Goal: Information Seeking & Learning: Learn about a topic

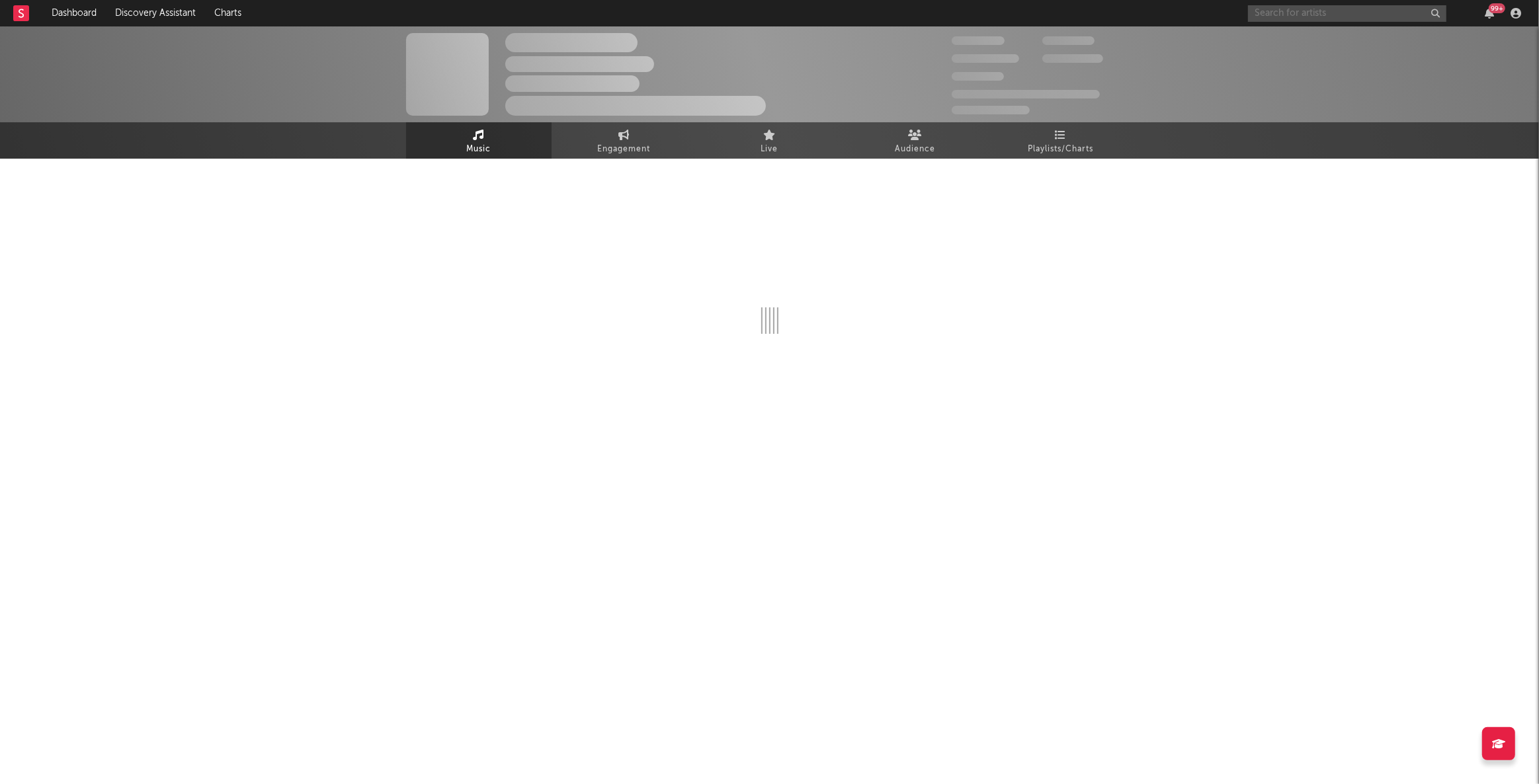
click at [1342, 11] on input "text" at bounding box center [1347, 13] width 198 height 16
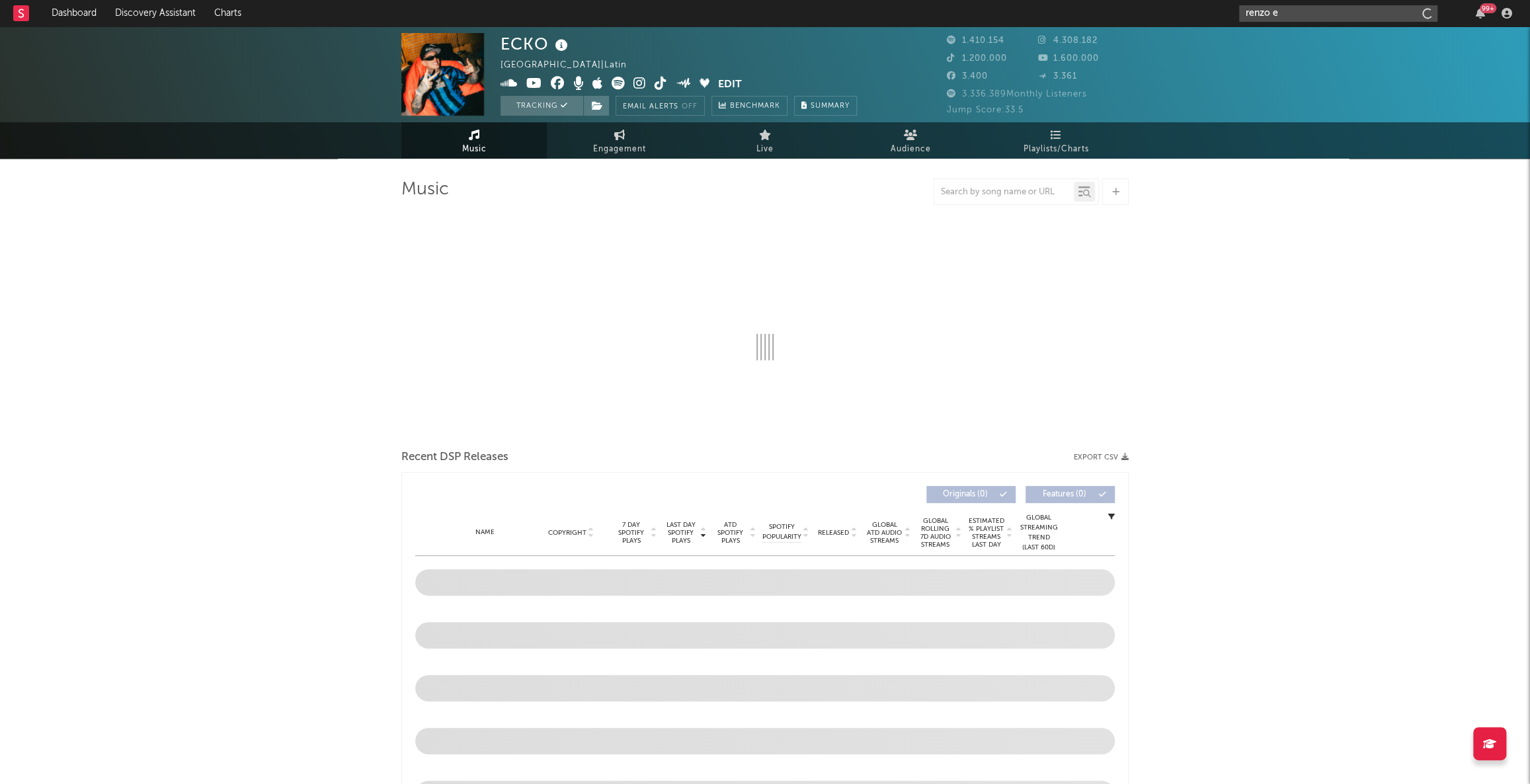
type input "[PERSON_NAME]"
select select "6m"
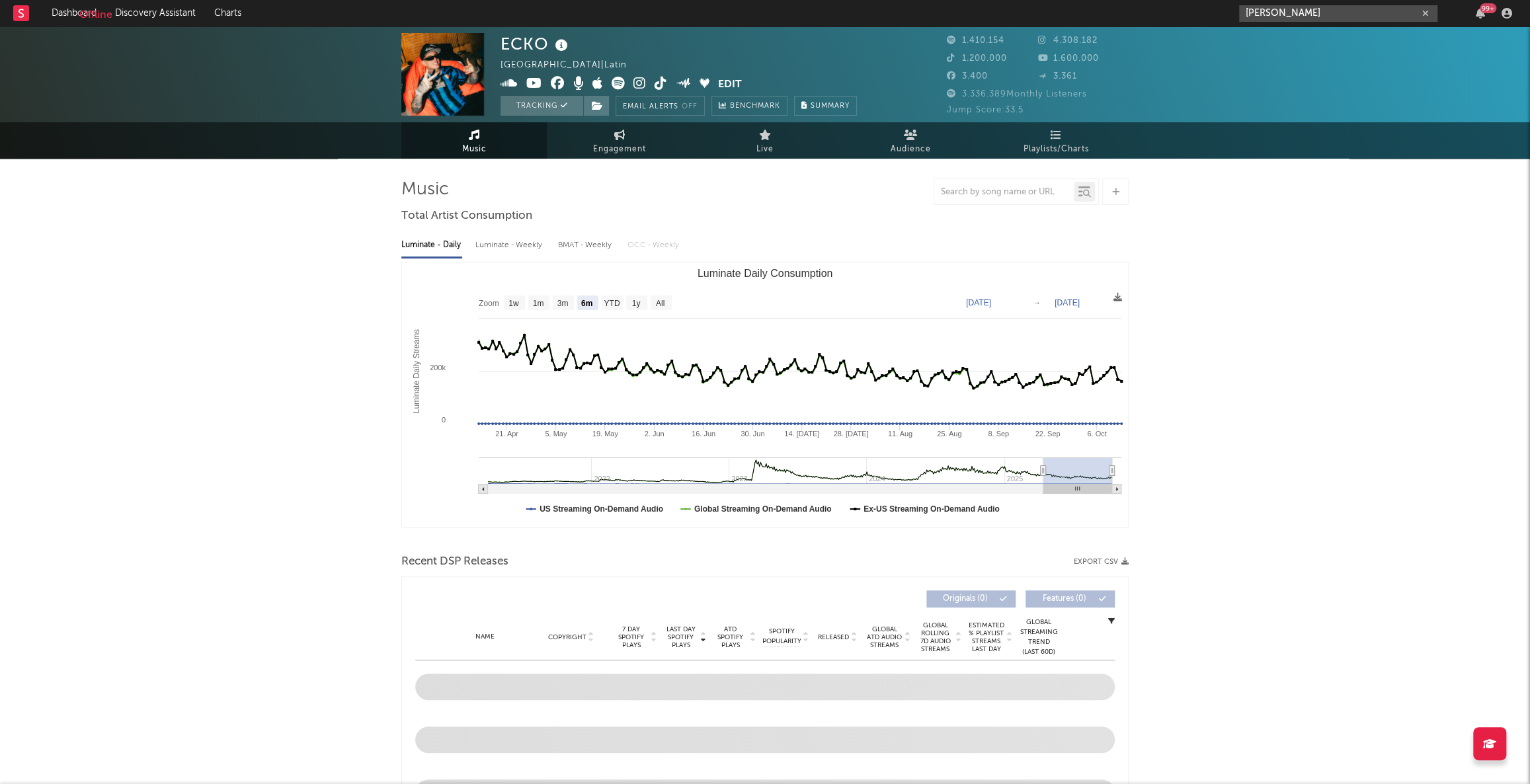
type input "[PERSON_NAME]"
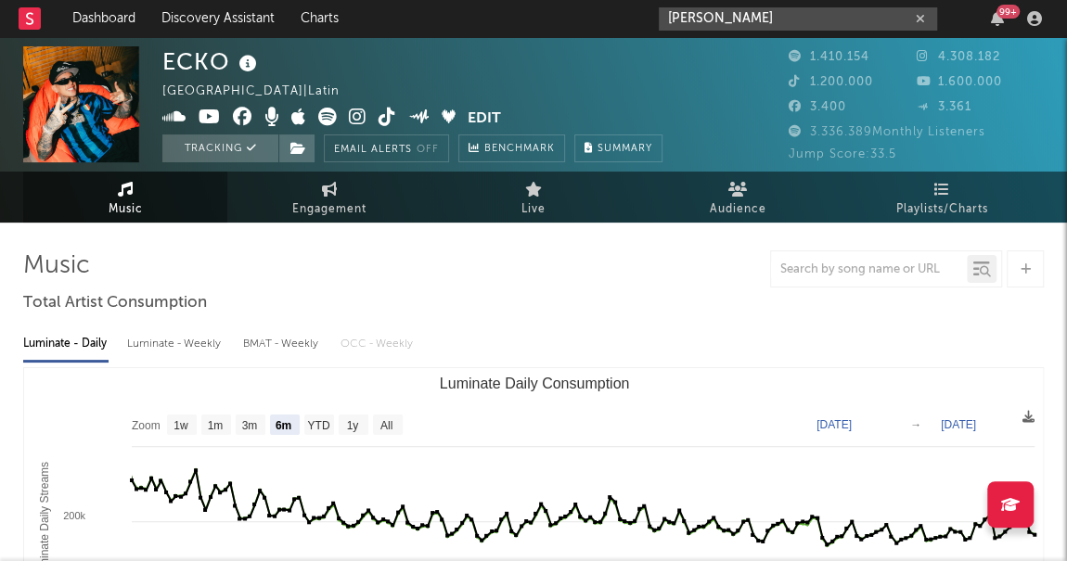
click at [716, 13] on input "[PERSON_NAME]" at bounding box center [797, 18] width 278 height 23
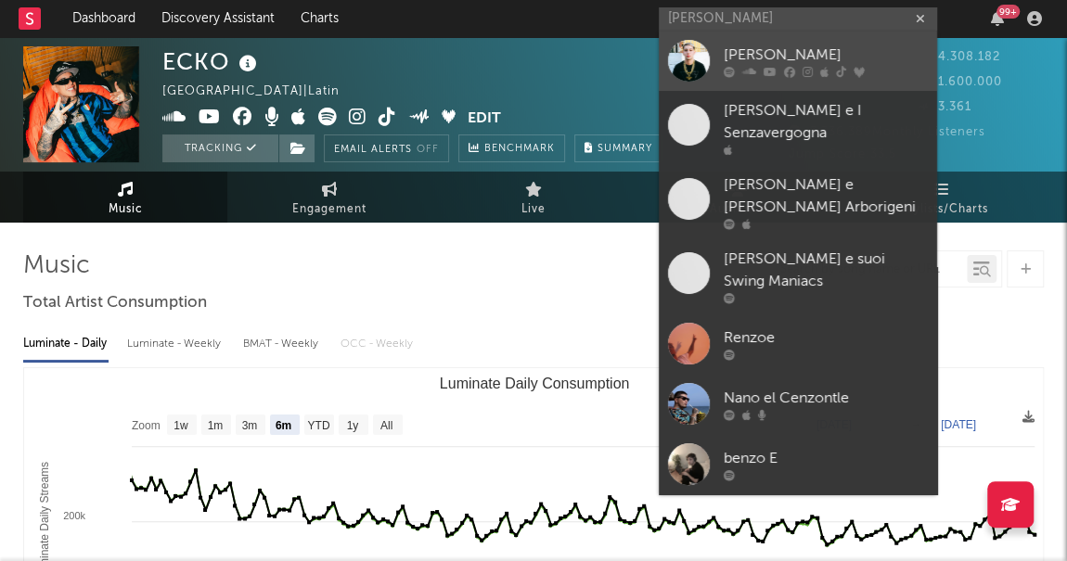
click at [754, 68] on icon at bounding box center [749, 72] width 14 height 11
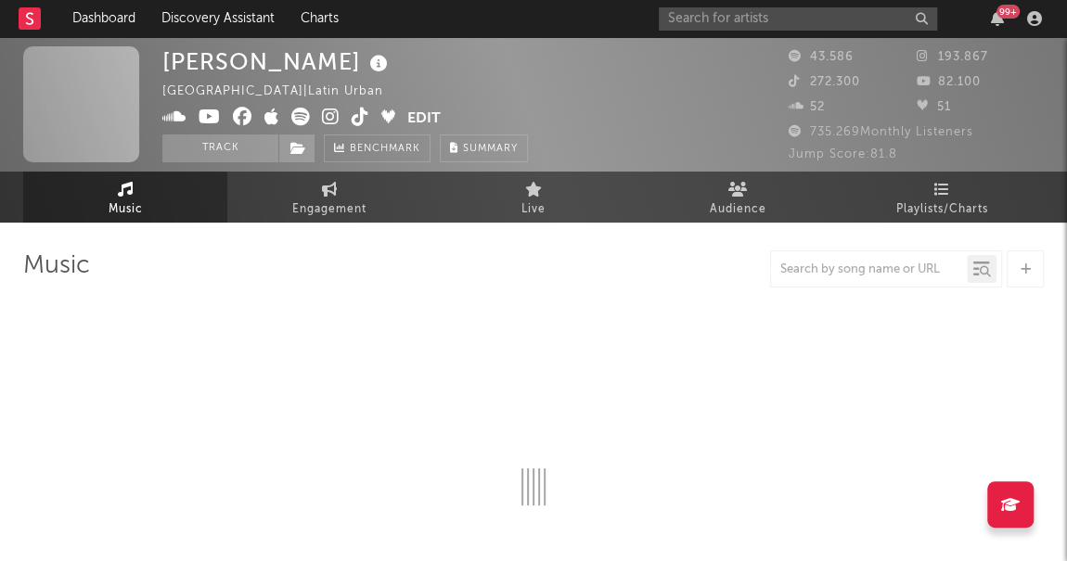
select select "6m"
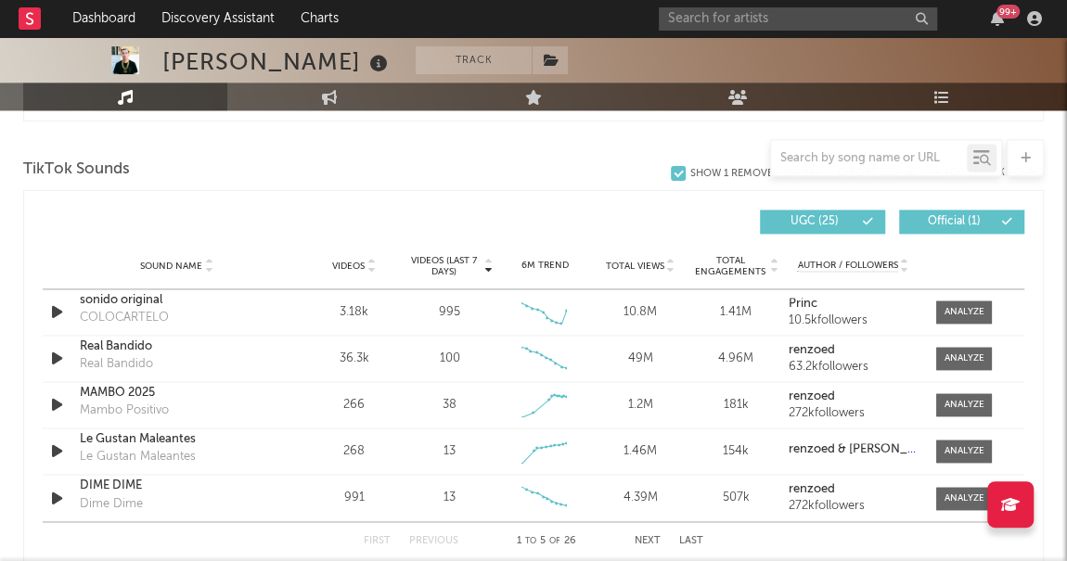
scroll to position [1266, 0]
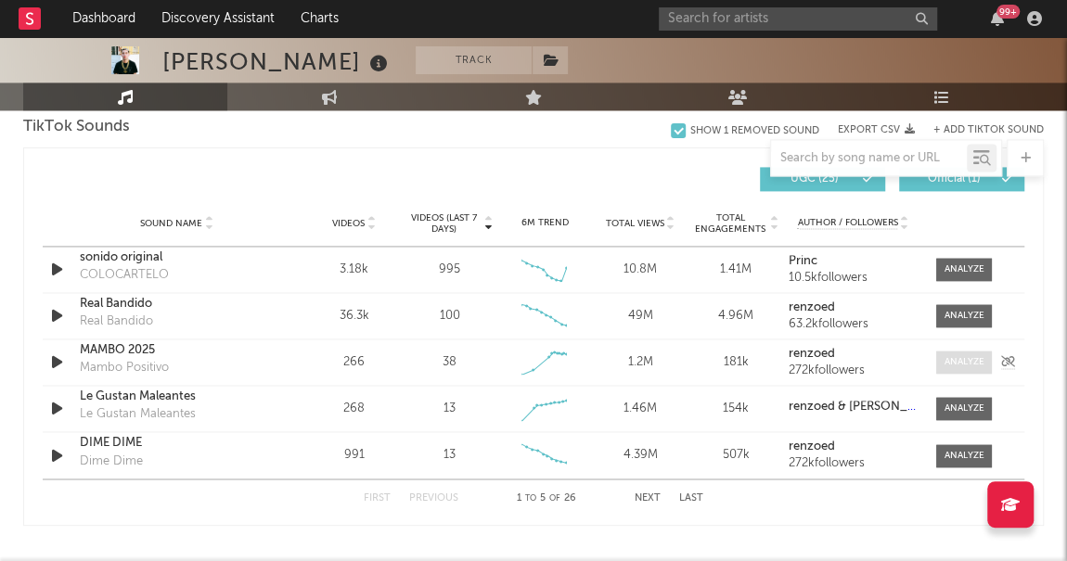
click at [945, 358] on div at bounding box center [964, 362] width 40 height 14
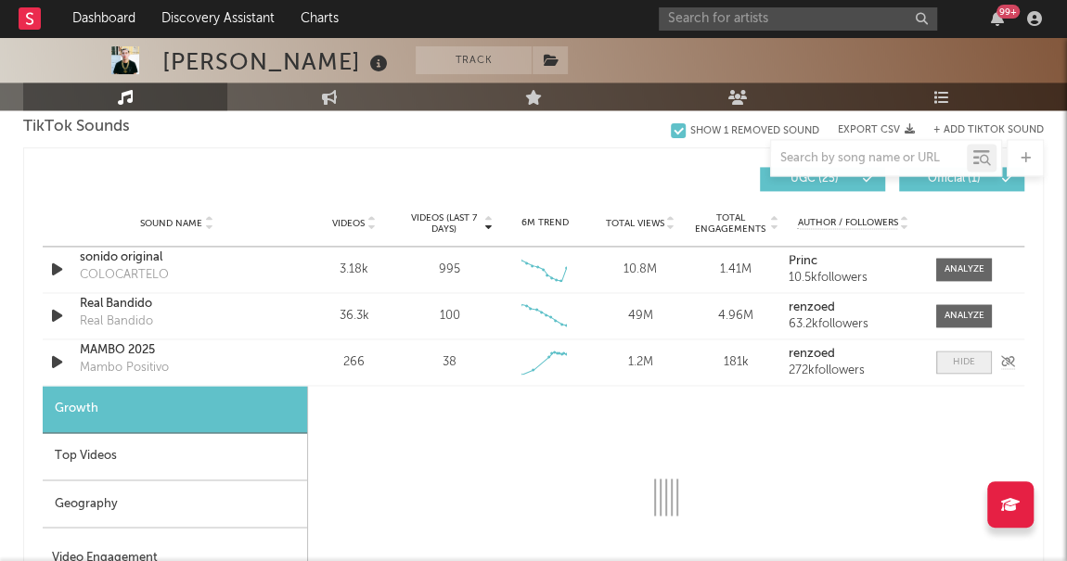
select select "1w"
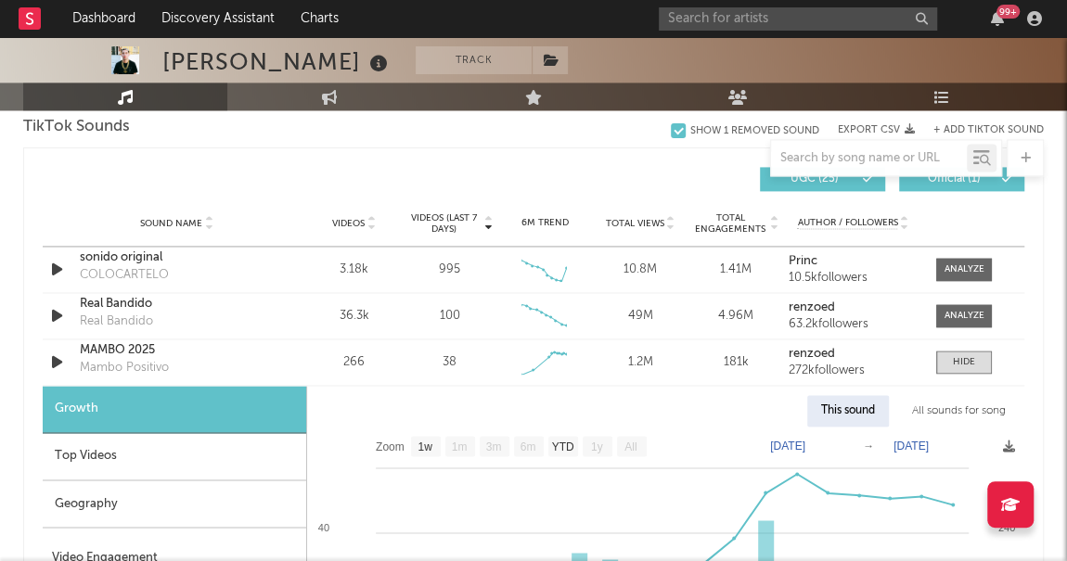
click at [228, 467] on div "Top Videos" at bounding box center [174, 456] width 263 height 47
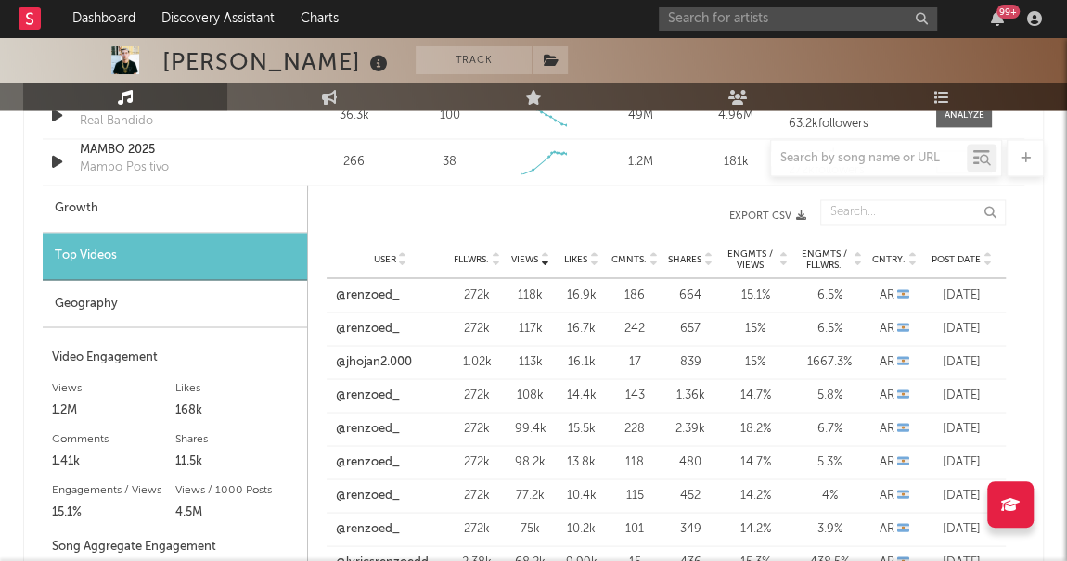
scroll to position [1491, 0]
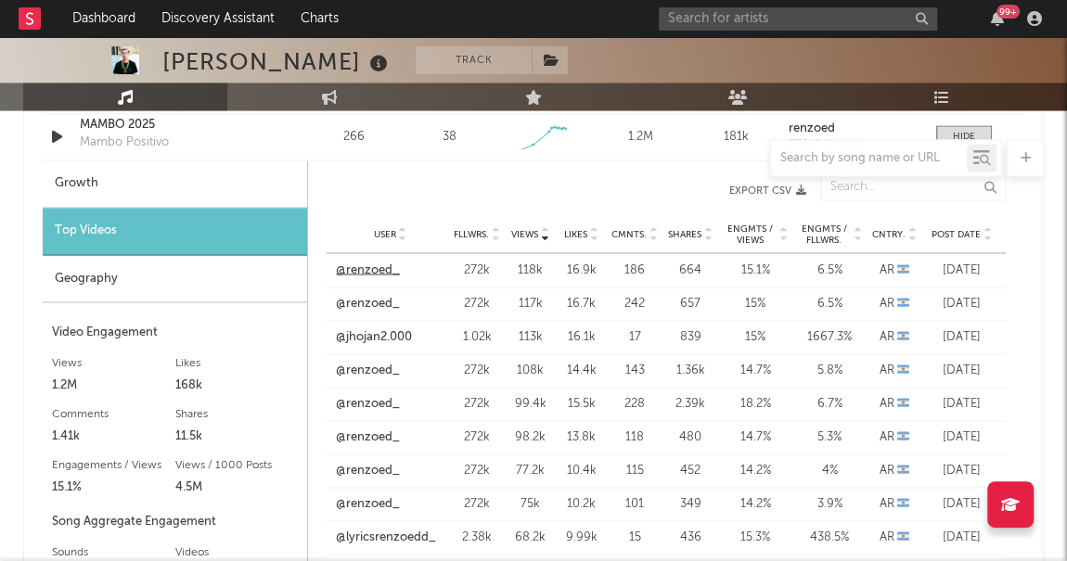
click at [386, 270] on link "@renzoed_" at bounding box center [368, 270] width 64 height 19
click at [241, 226] on div "Top Videos" at bounding box center [175, 231] width 264 height 47
click at [185, 146] on div at bounding box center [533, 157] width 1020 height 37
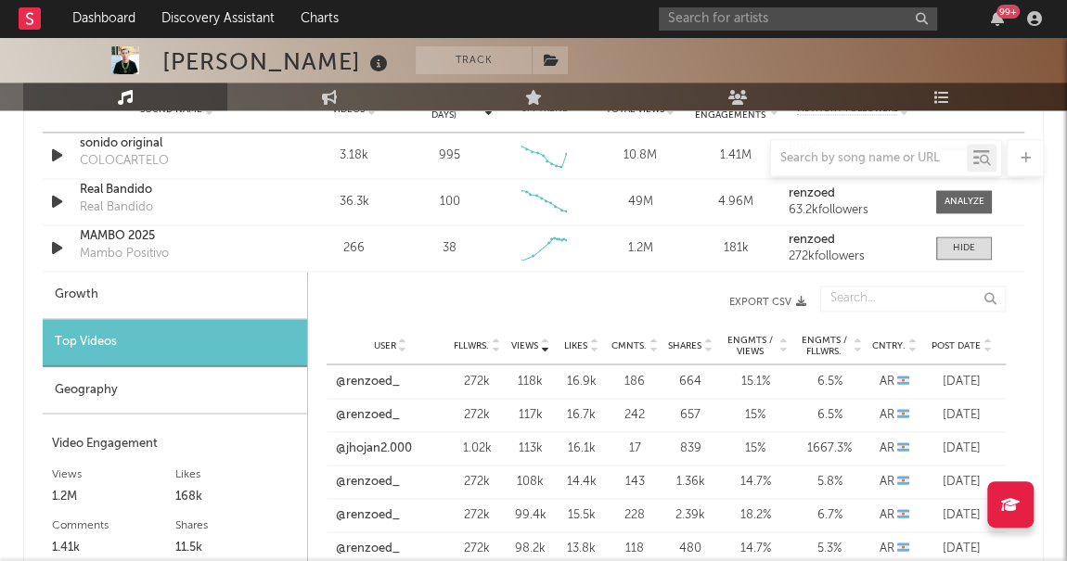
scroll to position [1384, 0]
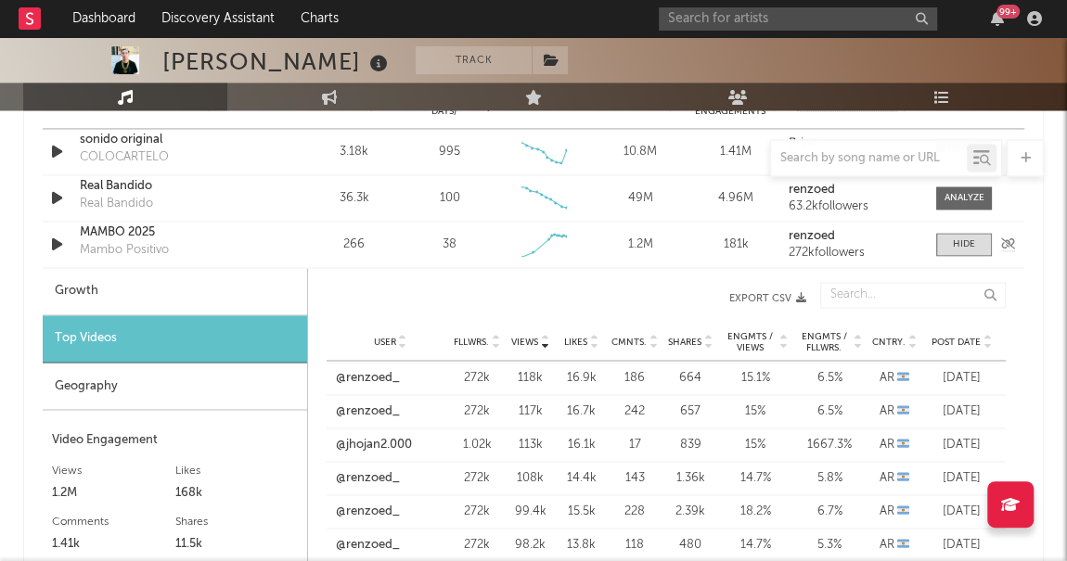
click at [224, 244] on div "MAMBO 2025 Mambo Positivo" at bounding box center [177, 245] width 194 height 43
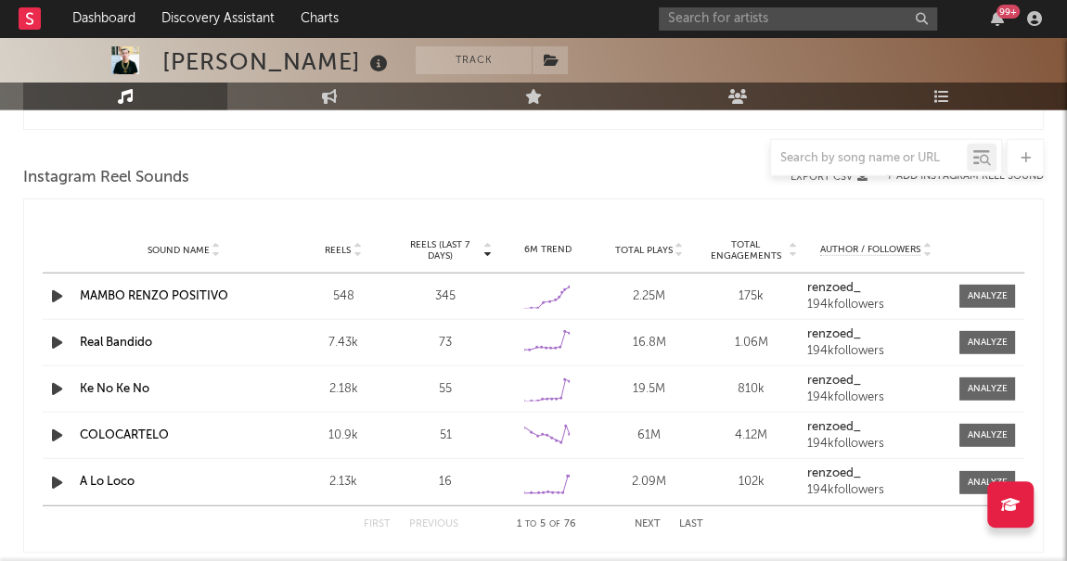
scroll to position [2173, 0]
click at [1010, 286] on span at bounding box center [987, 296] width 56 height 23
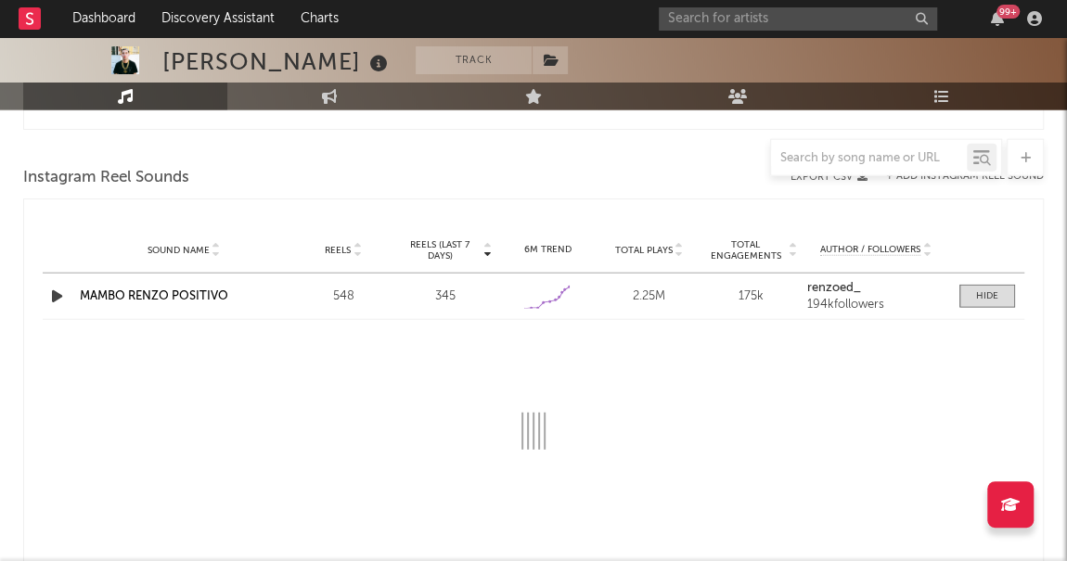
select select "1w"
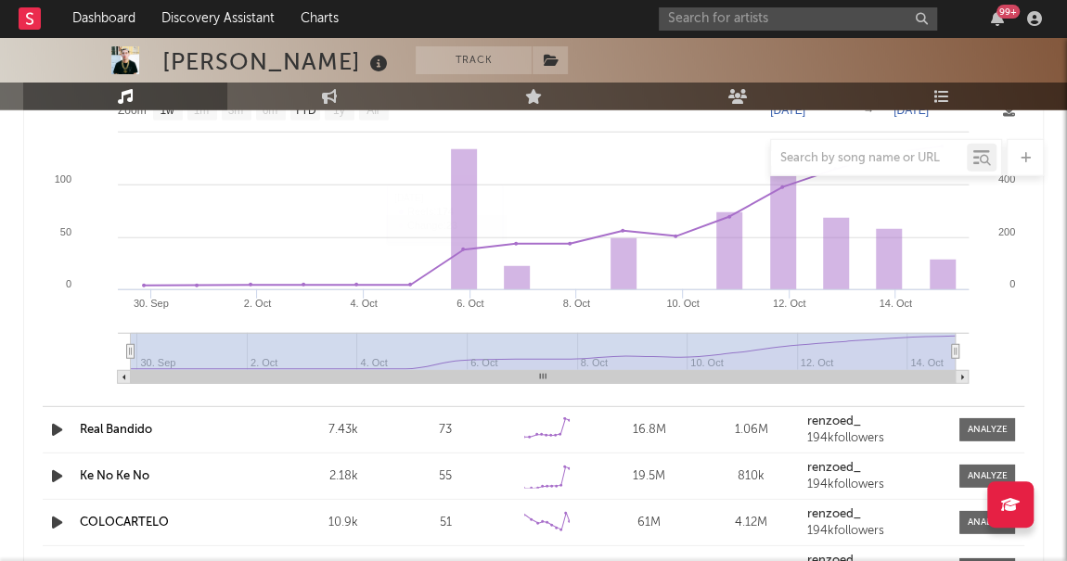
scroll to position [2338, 0]
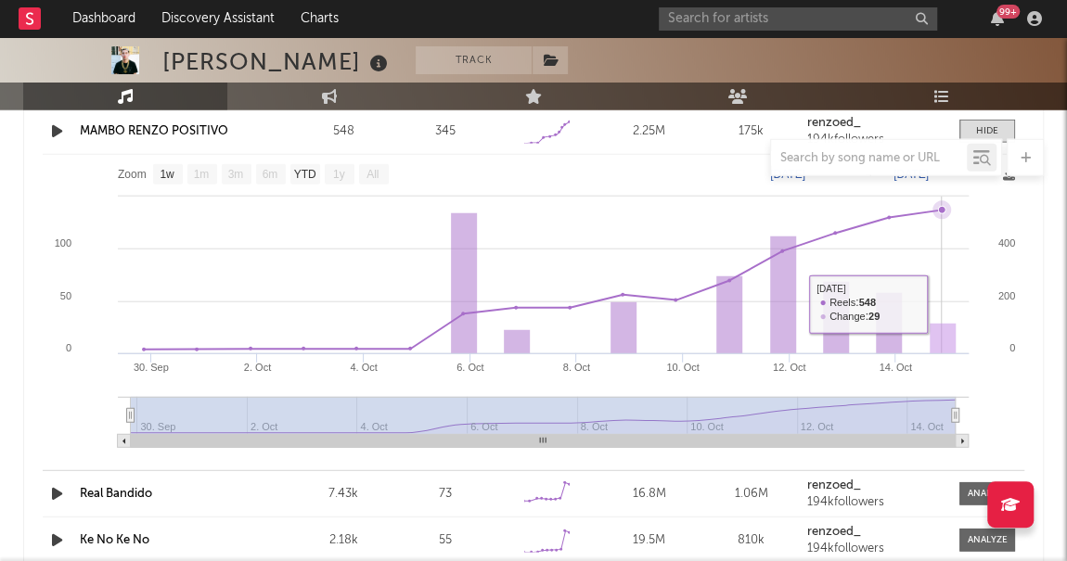
click at [946, 275] on rect at bounding box center [533, 308] width 981 height 306
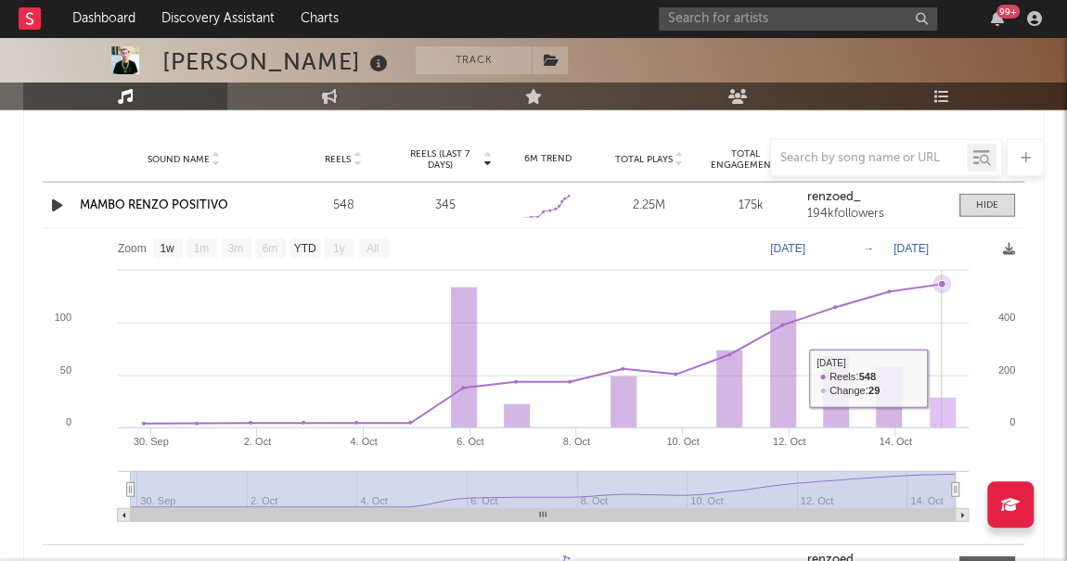
scroll to position [2266, 0]
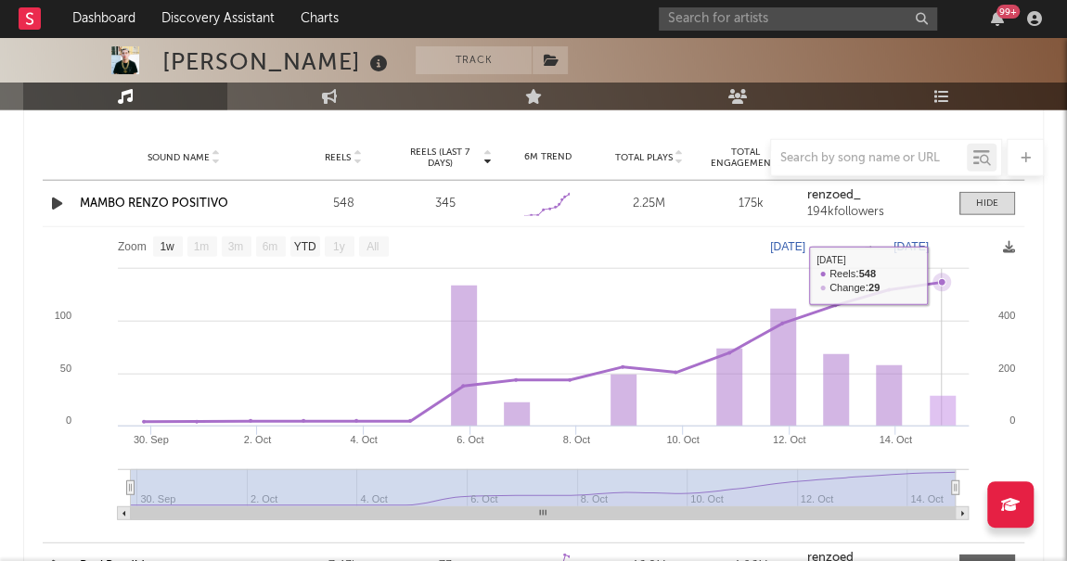
click at [936, 283] on icon at bounding box center [941, 283] width 19 height 19
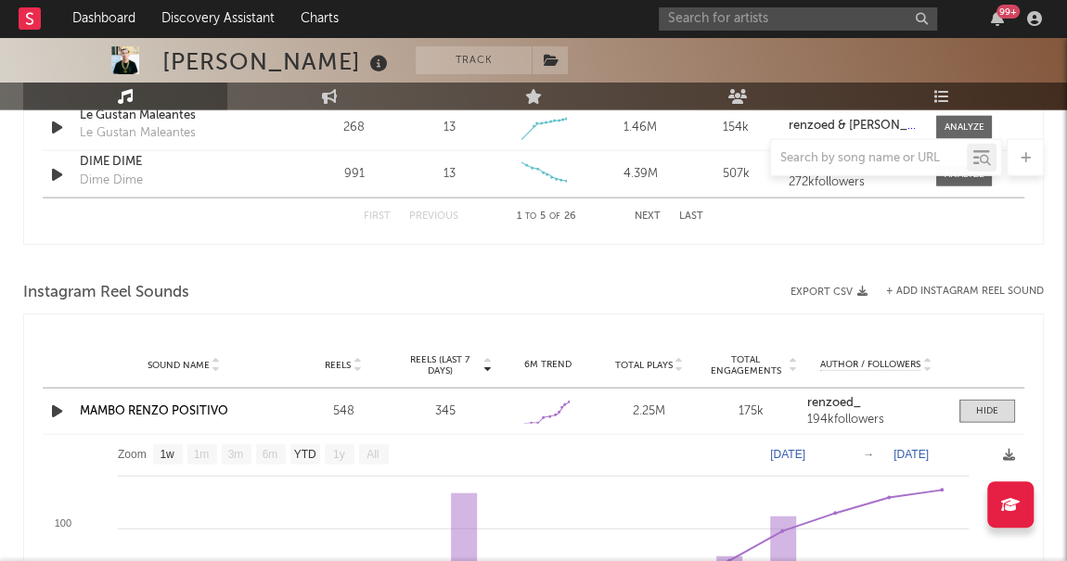
scroll to position [2008, 0]
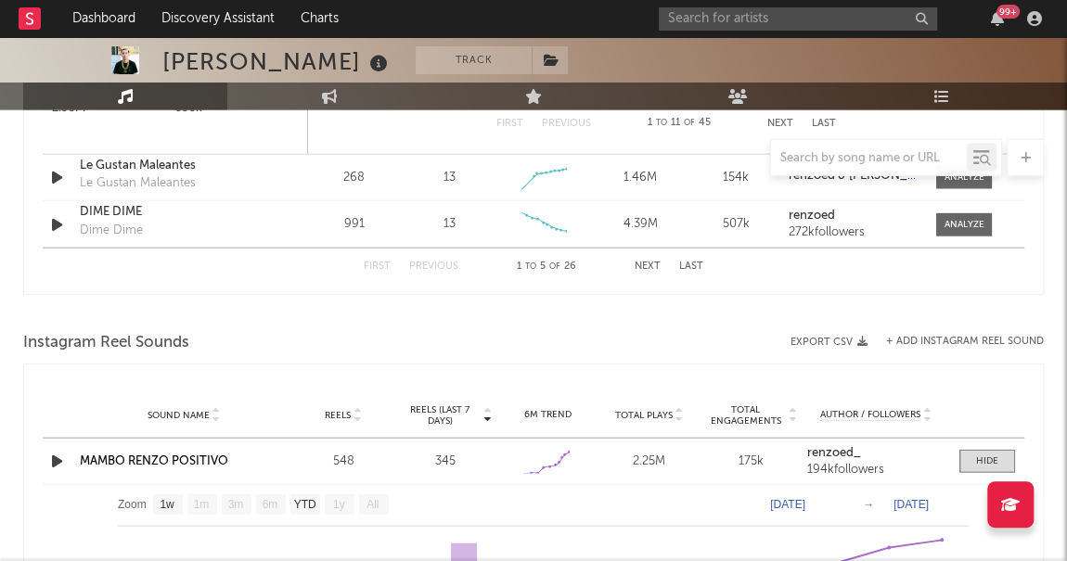
click at [645, 255] on div "First Previous 1 to 5 of 26 Next Last" at bounding box center [533, 267] width 339 height 36
click at [648, 262] on button "Next" at bounding box center [647, 267] width 26 height 10
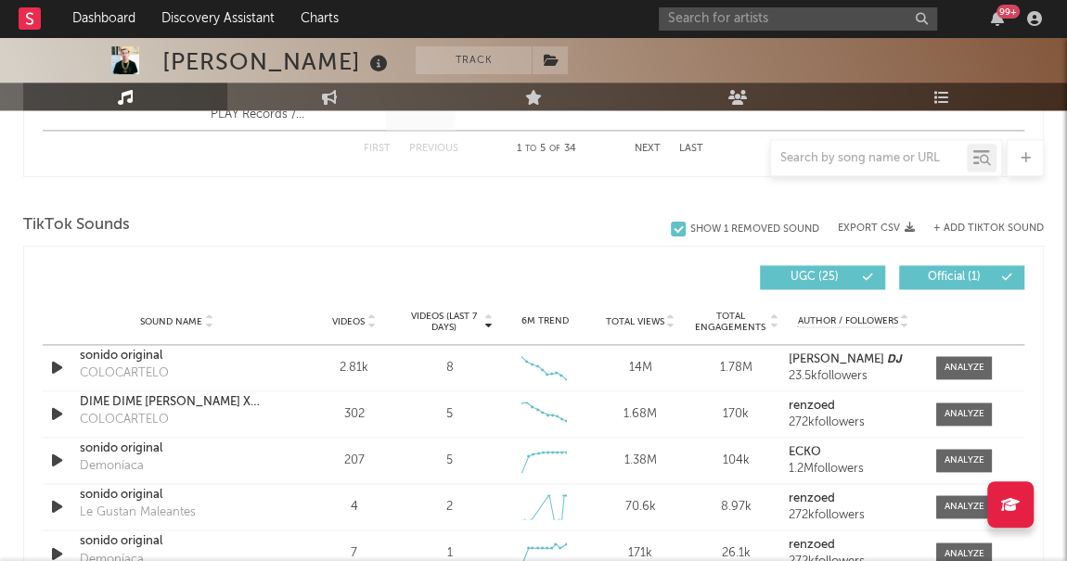
scroll to position [1250, 0]
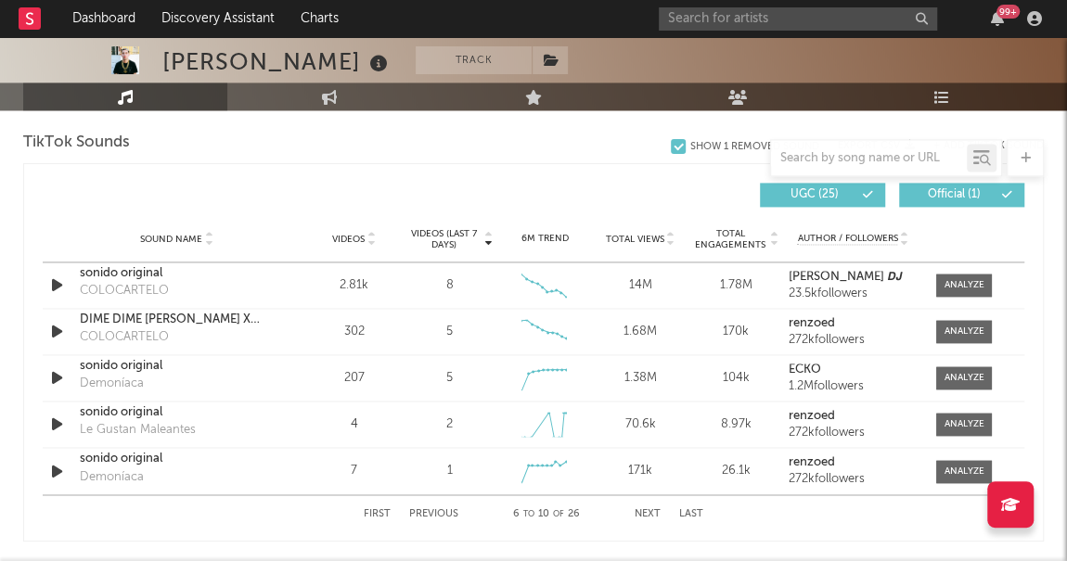
click at [650, 508] on button "Next" at bounding box center [647, 513] width 26 height 10
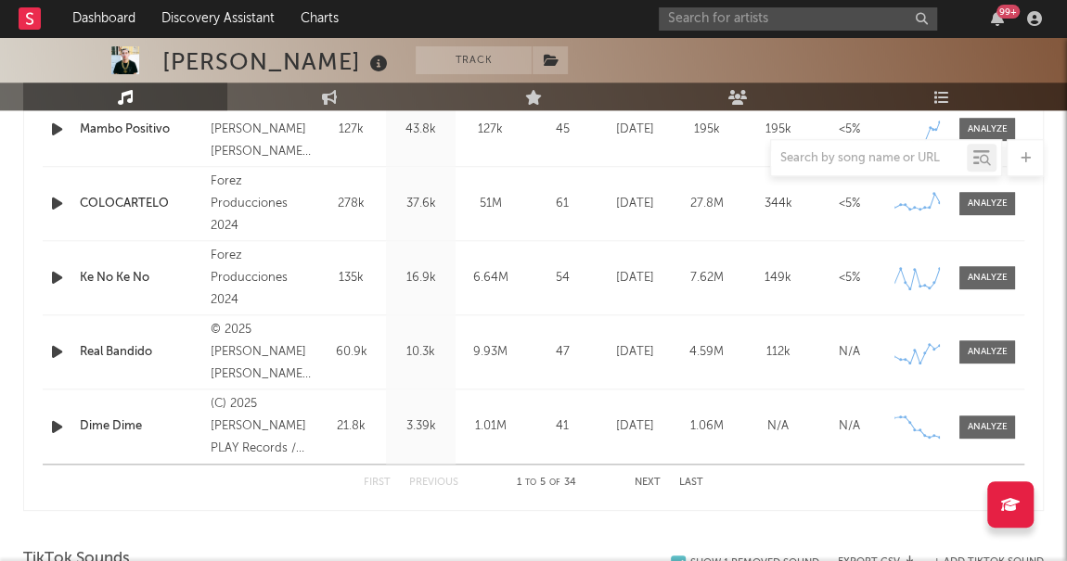
scroll to position [833, 0]
click at [703, 16] on input "text" at bounding box center [797, 18] width 278 height 23
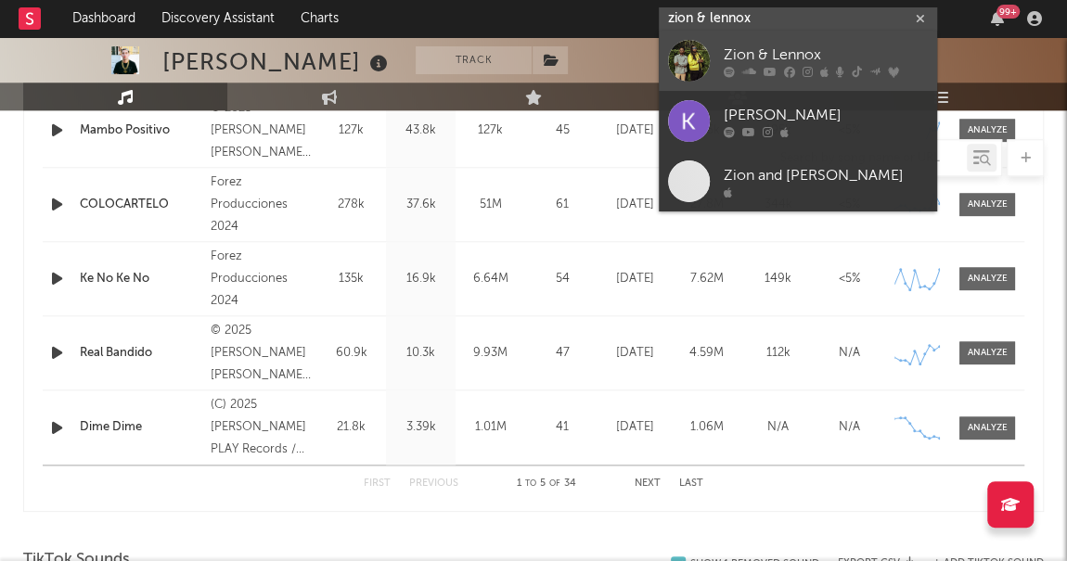
type input "zion & lennox"
click at [723, 55] on div "Zion & Lennox" at bounding box center [825, 56] width 204 height 22
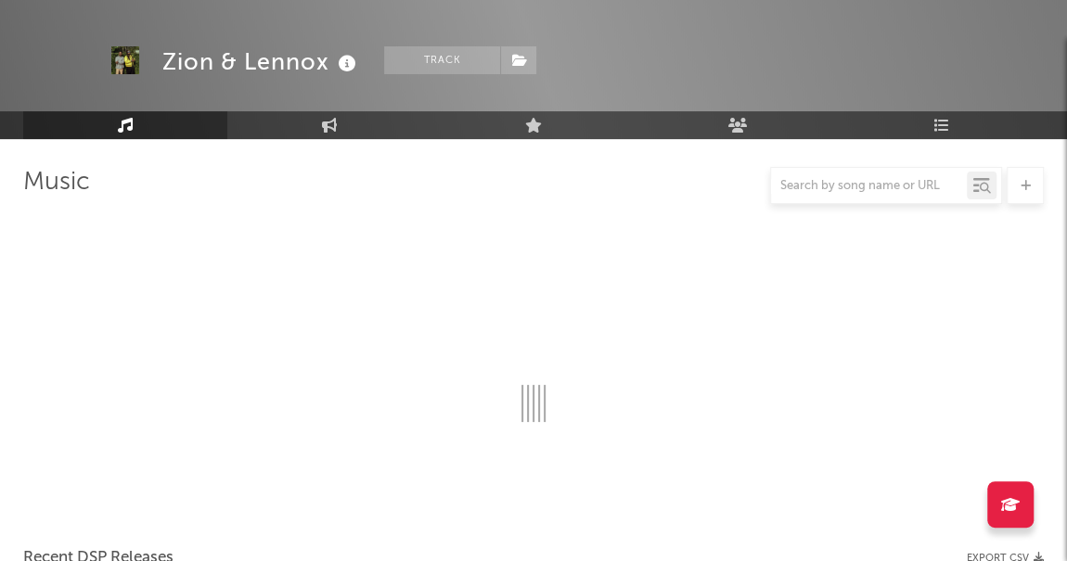
scroll to position [833, 0]
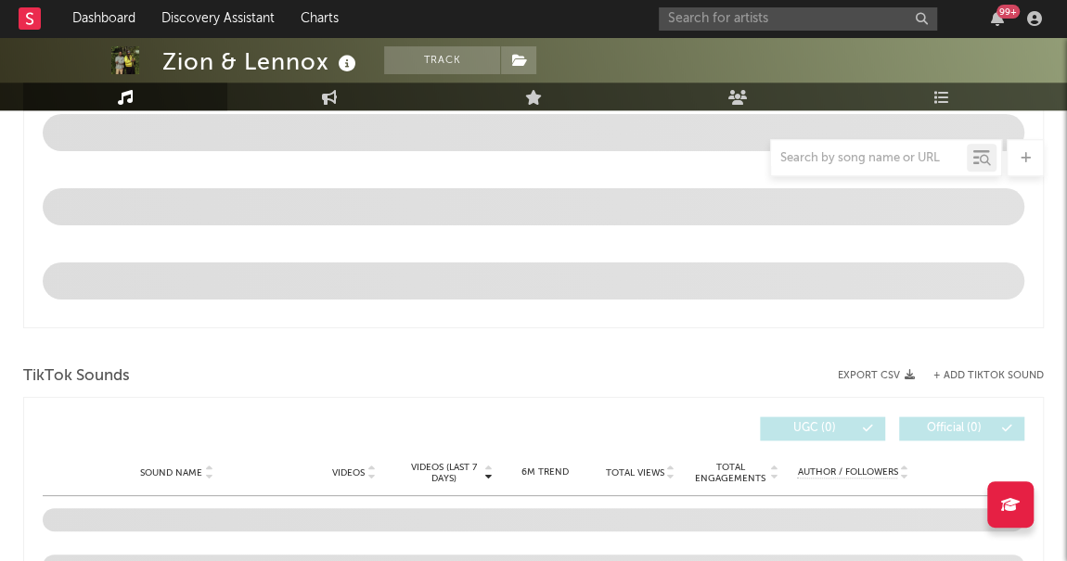
select select "6m"
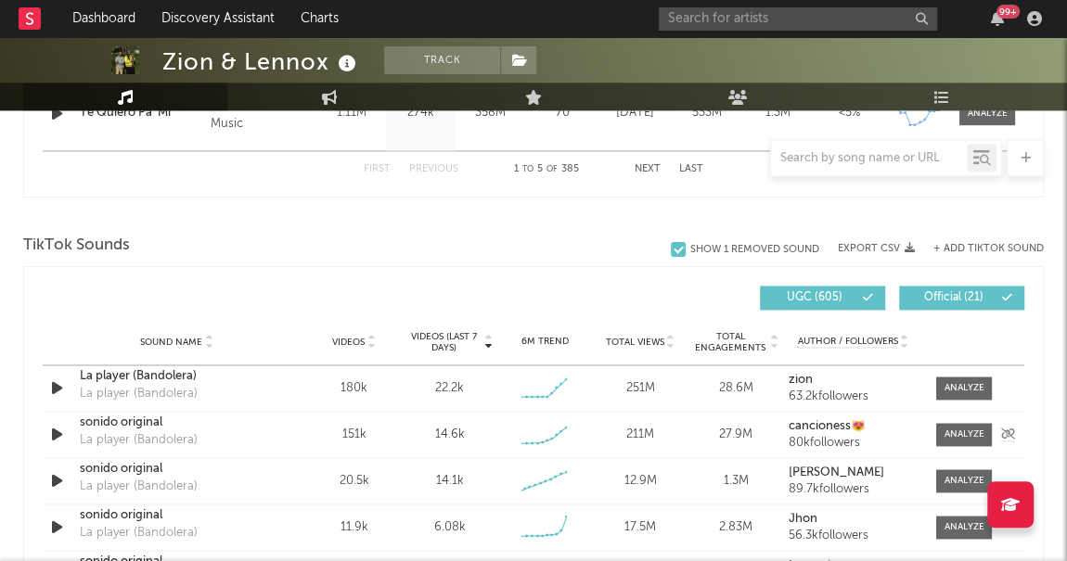
scroll to position [1036, 0]
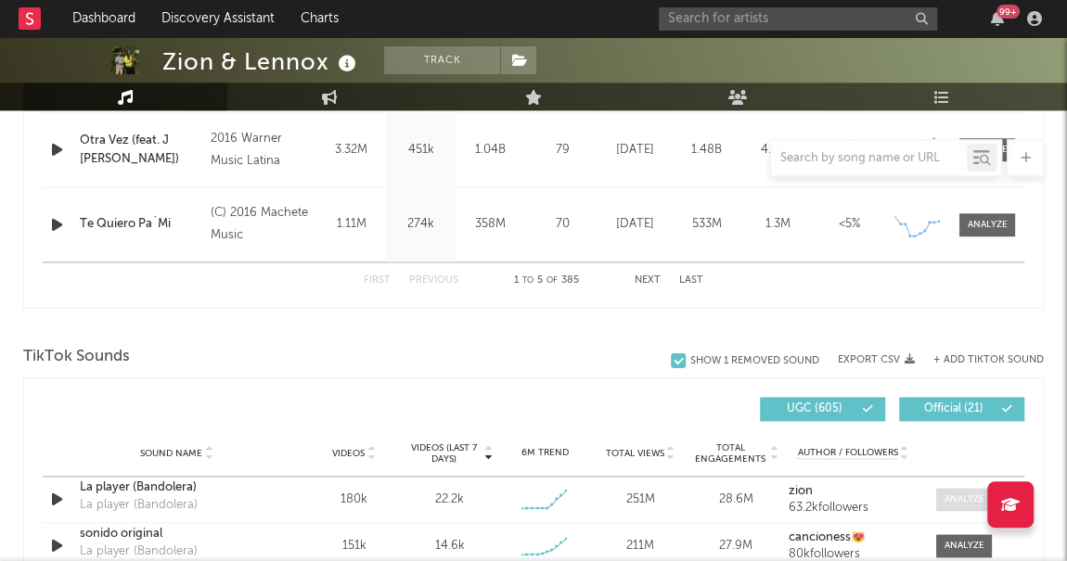
click at [957, 501] on div at bounding box center [964, 499] width 40 height 14
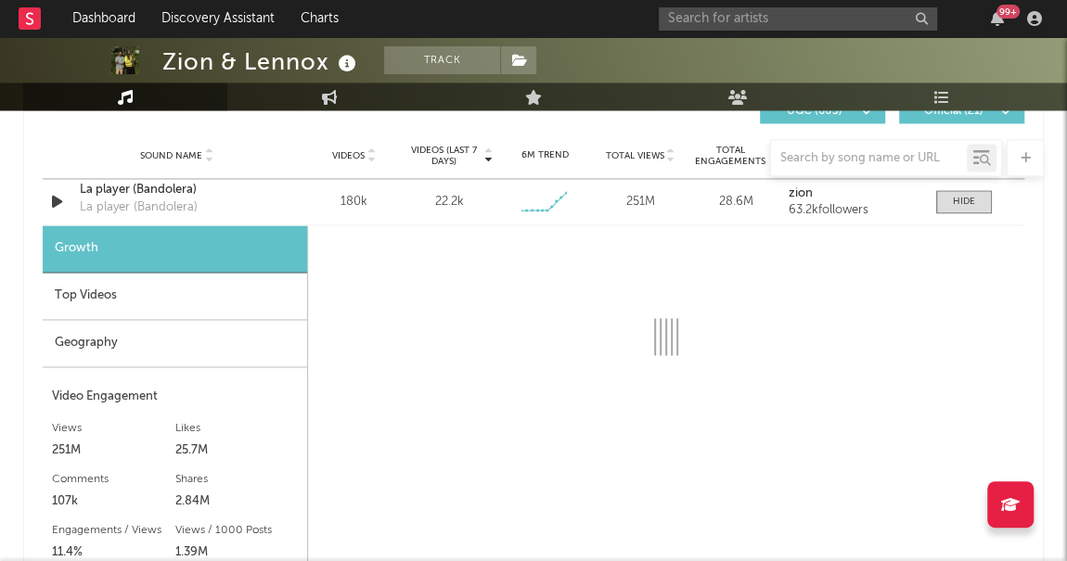
scroll to position [1335, 0]
click at [51, 291] on div "Top Videos" at bounding box center [175, 295] width 264 height 47
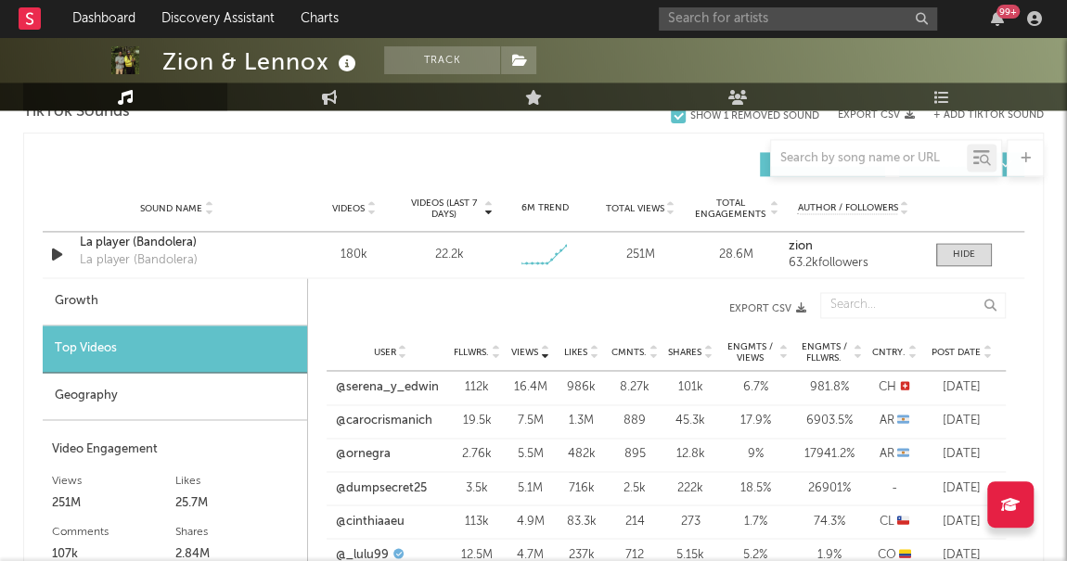
scroll to position [1231, 0]
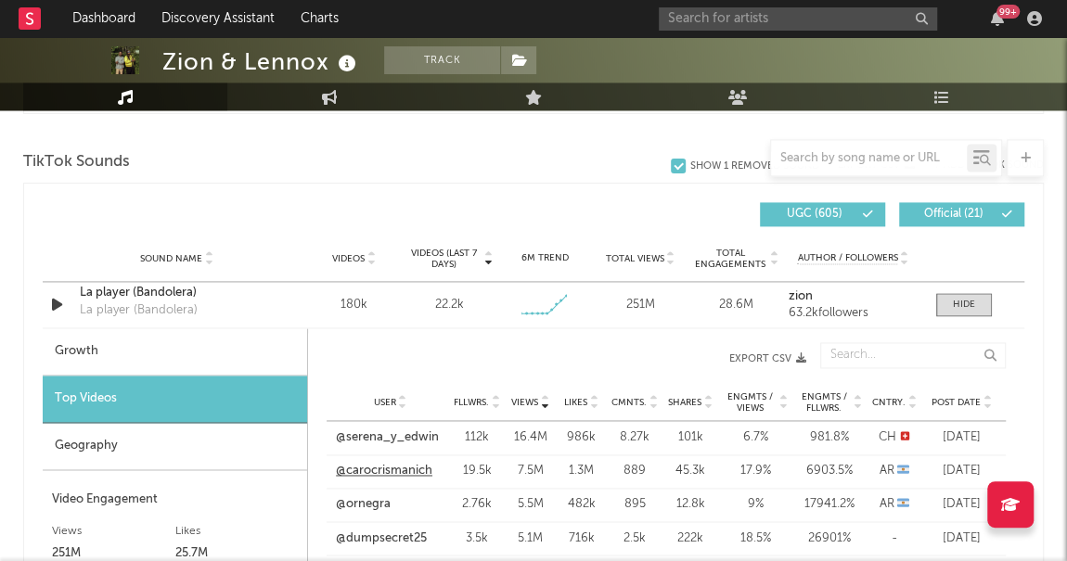
click at [402, 474] on link "@carocrismanich" at bounding box center [384, 471] width 96 height 19
